Goal: Navigation & Orientation: Find specific page/section

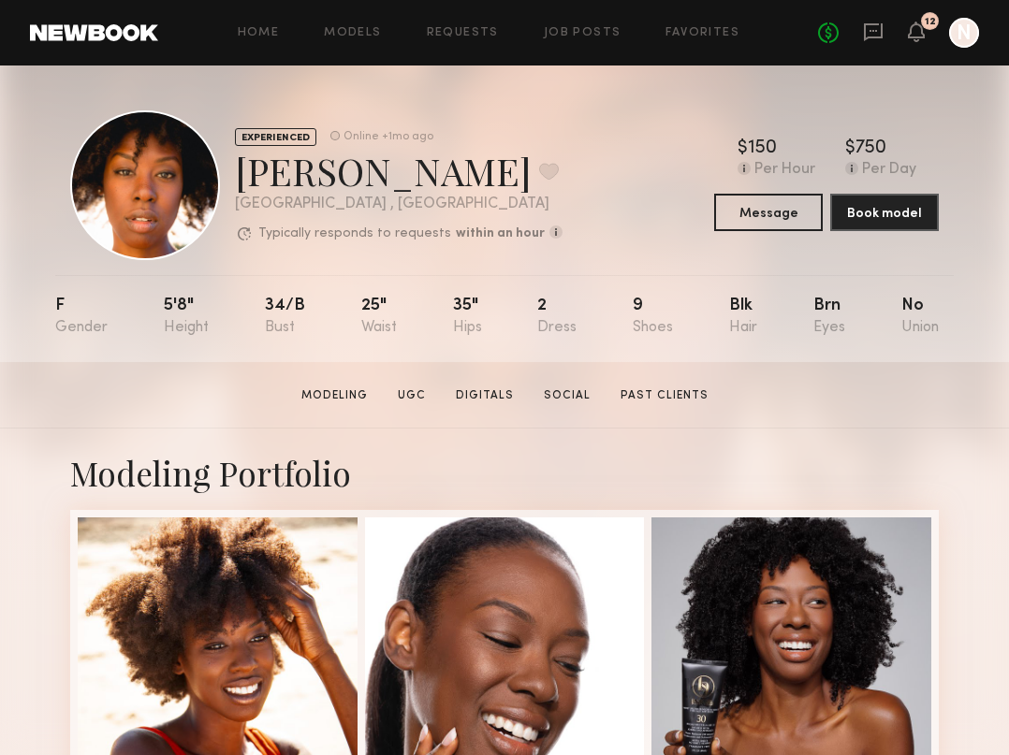
click at [577, 121] on div "EXPERIENCED Online +1mo ago [PERSON_NAME] Favorite [GEOGRAPHIC_DATA] , [GEOGRAP…" at bounding box center [504, 185] width 868 height 150
click at [721, 32] on link "Favorites" at bounding box center [702, 33] width 74 height 12
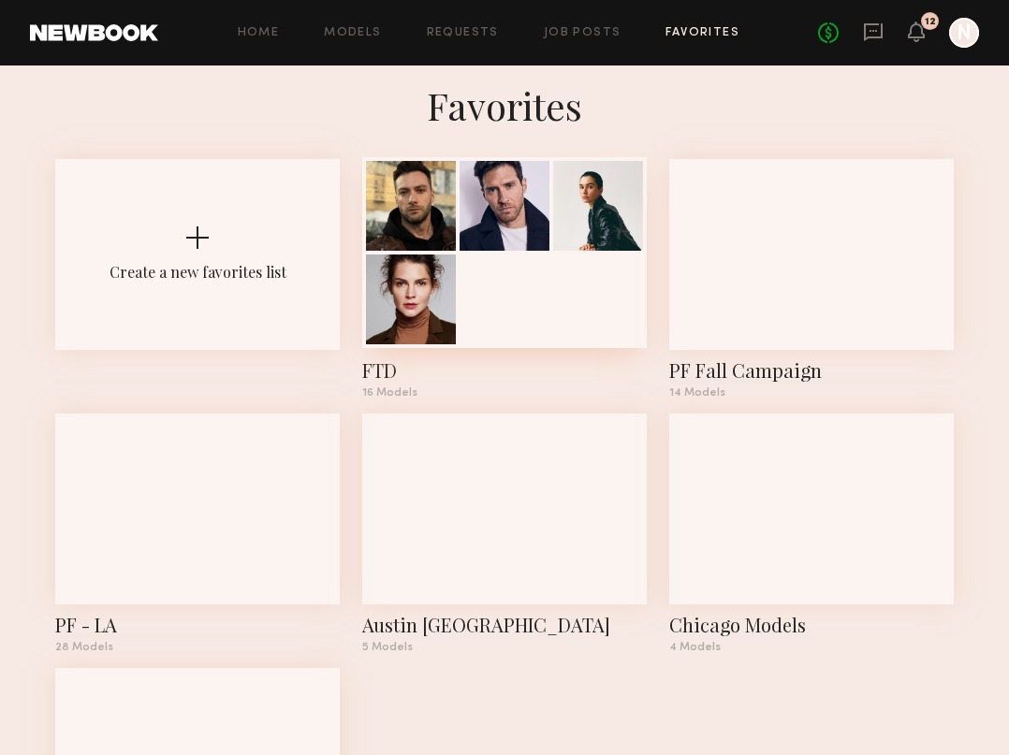
scroll to position [21, 0]
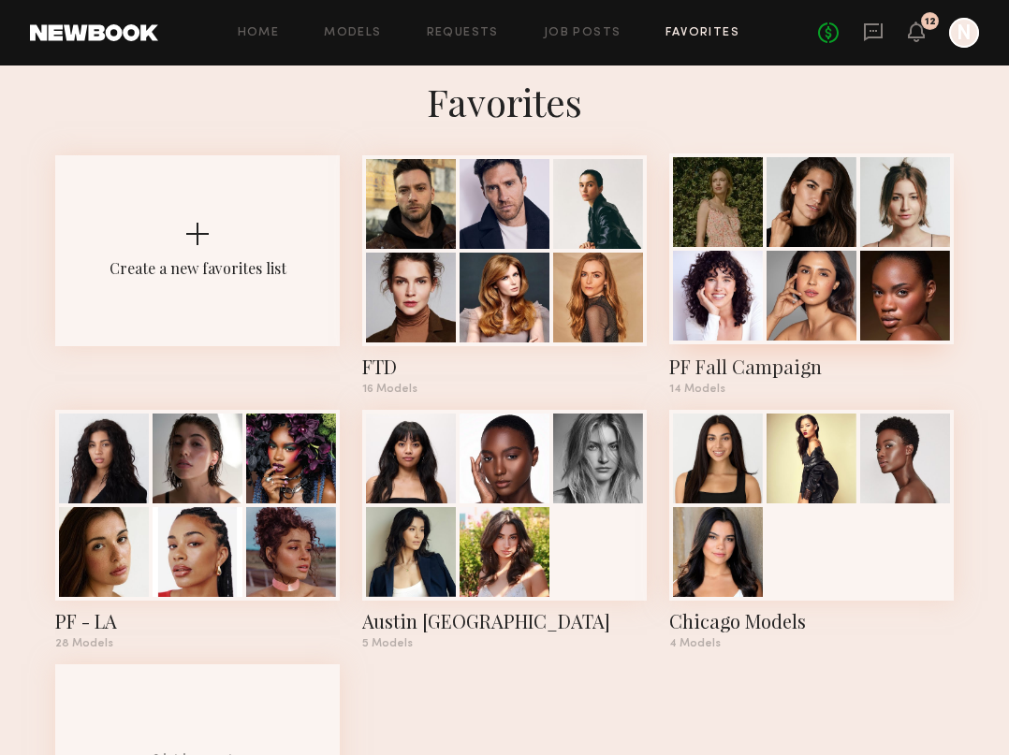
click at [800, 315] on div at bounding box center [811, 296] width 90 height 90
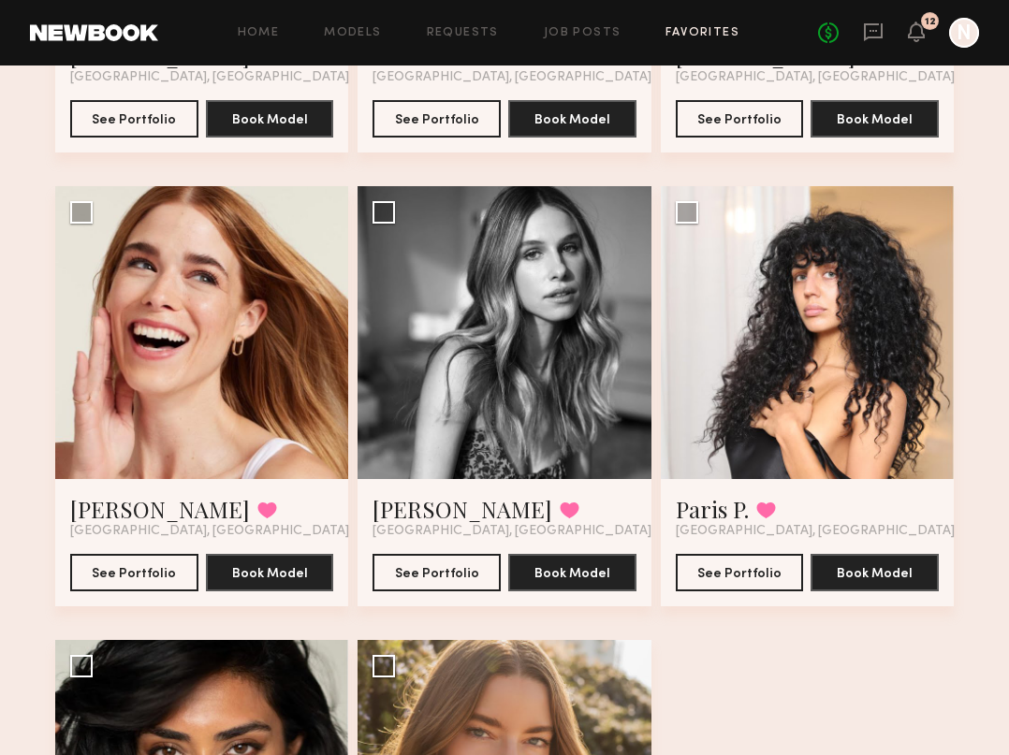
scroll to position [1402, 0]
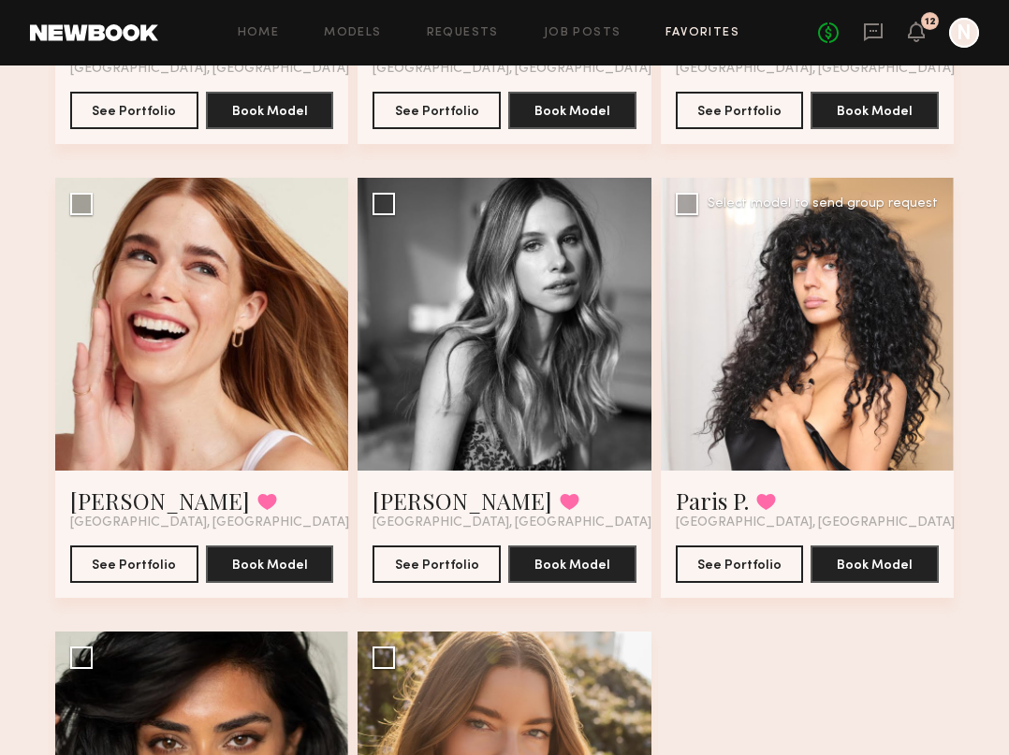
click at [795, 426] on div at bounding box center [807, 324] width 293 height 293
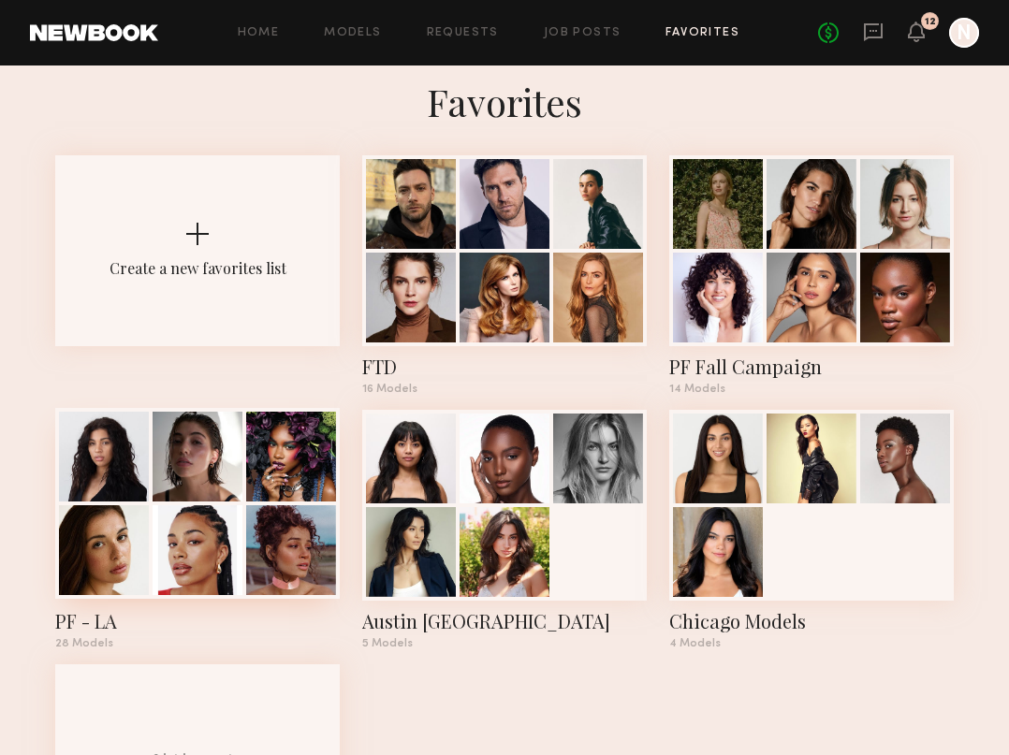
click at [207, 479] on div at bounding box center [198, 457] width 90 height 90
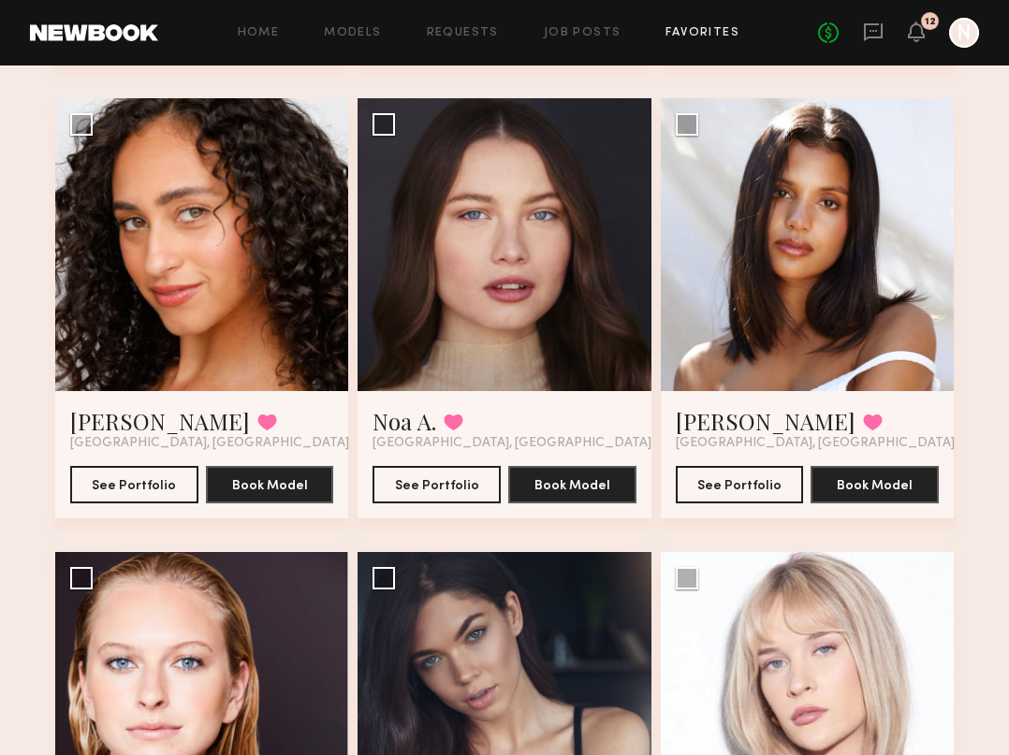
scroll to position [1051, 0]
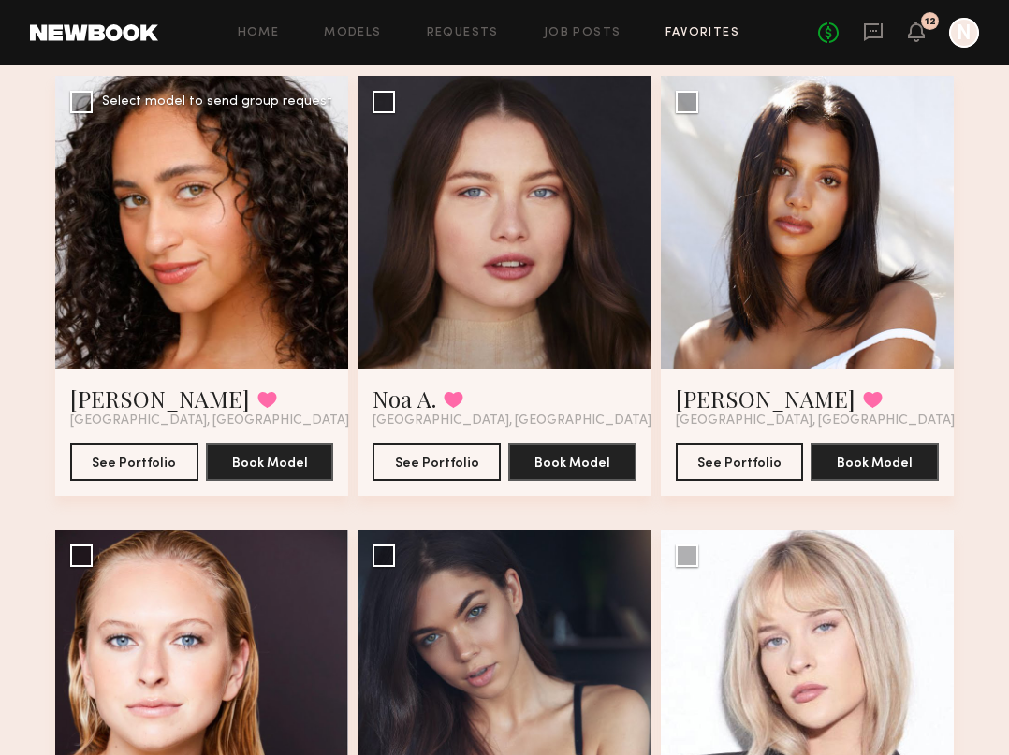
click at [182, 278] on div at bounding box center [201, 222] width 293 height 293
click at [117, 406] on link "[PERSON_NAME]" at bounding box center [160, 399] width 180 height 30
